Goal: Task Accomplishment & Management: Manage account settings

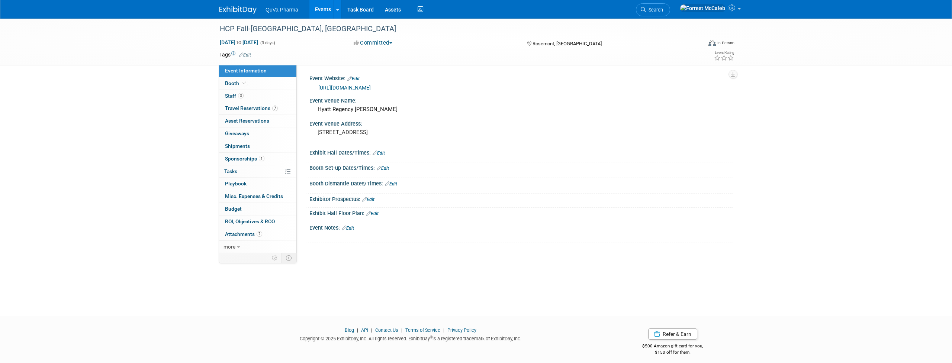
click at [332, 9] on link "Events" at bounding box center [323, 9] width 27 height 19
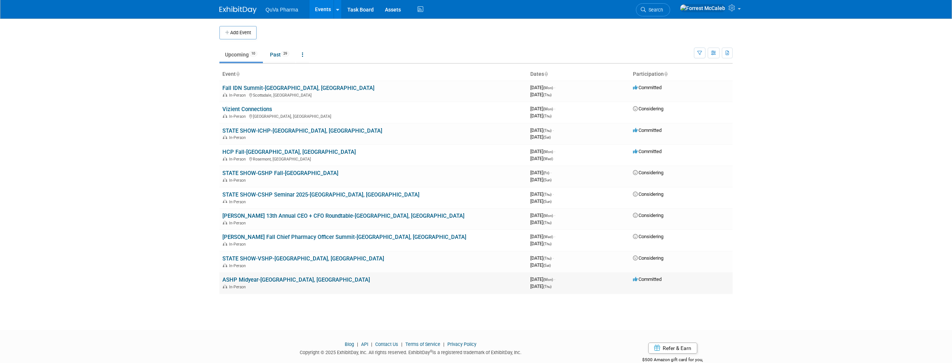
click at [250, 277] on link "ASHP Midyear-[GEOGRAPHIC_DATA], [GEOGRAPHIC_DATA]" at bounding box center [296, 280] width 148 height 7
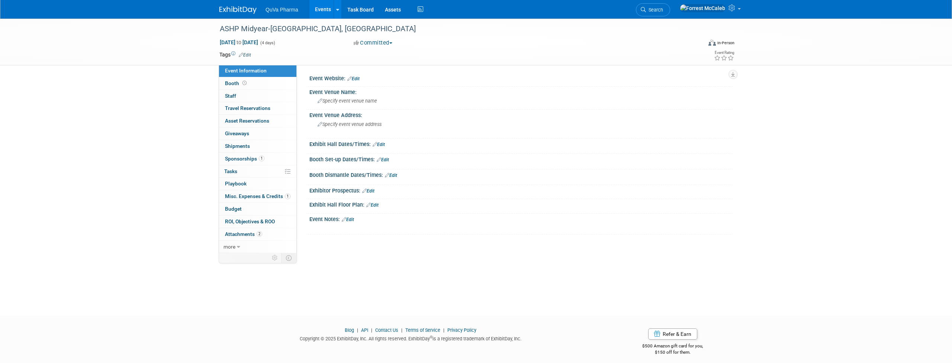
click at [356, 79] on link "Edit" at bounding box center [353, 78] width 12 height 5
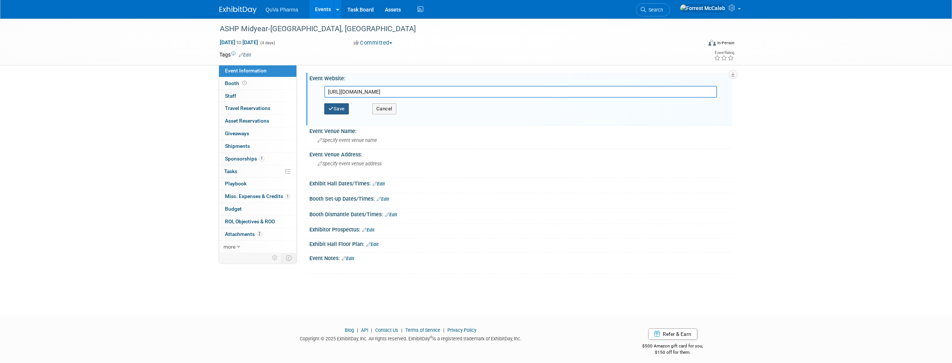
type input "[URL][DOMAIN_NAME]"
click at [339, 110] on button "Save" at bounding box center [336, 108] width 25 height 11
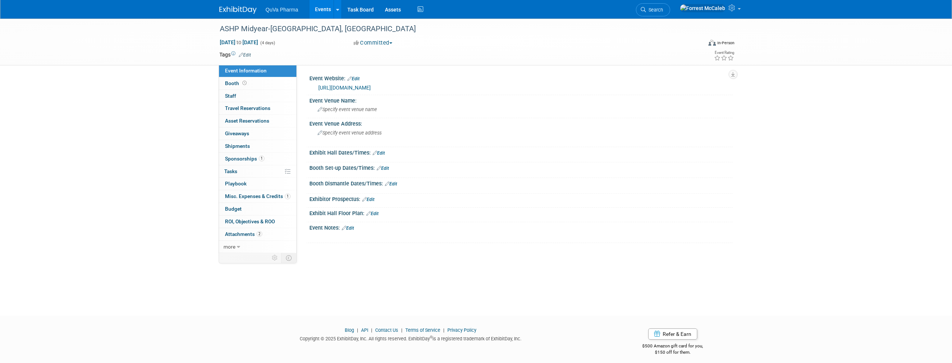
click at [324, 12] on link "Events" at bounding box center [323, 9] width 27 height 19
